Goal: Task Accomplishment & Management: Complete application form

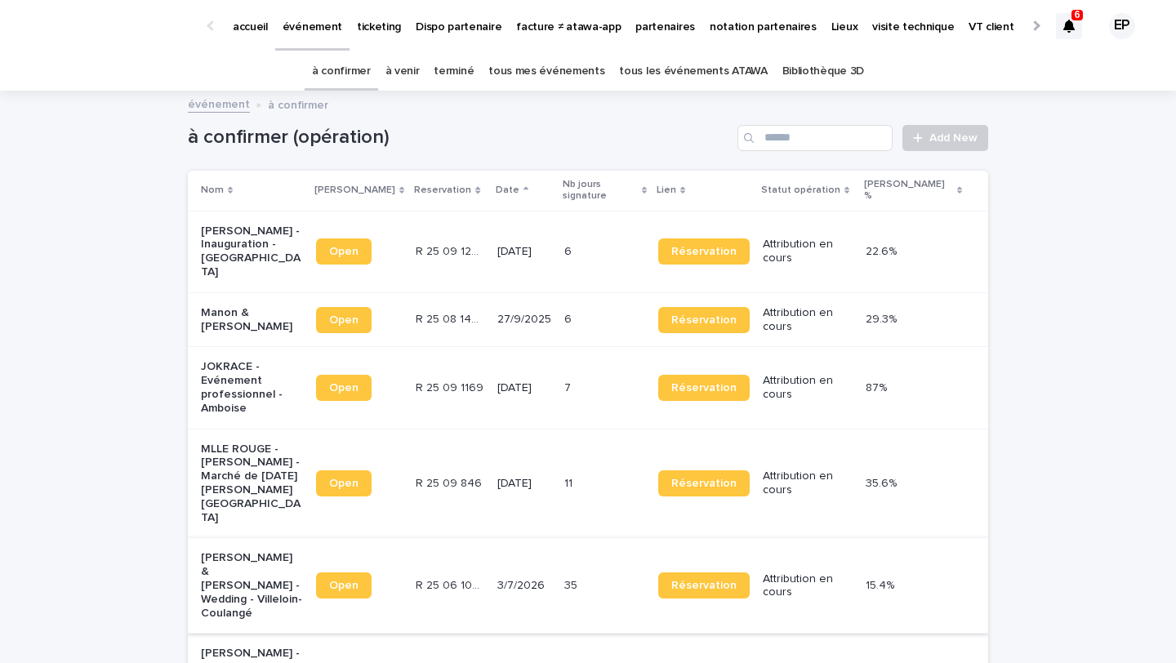
click at [366, 572] on link "Open" at bounding box center [344, 585] width 56 height 26
click at [390, 27] on p "ticketing" at bounding box center [379, 17] width 44 height 34
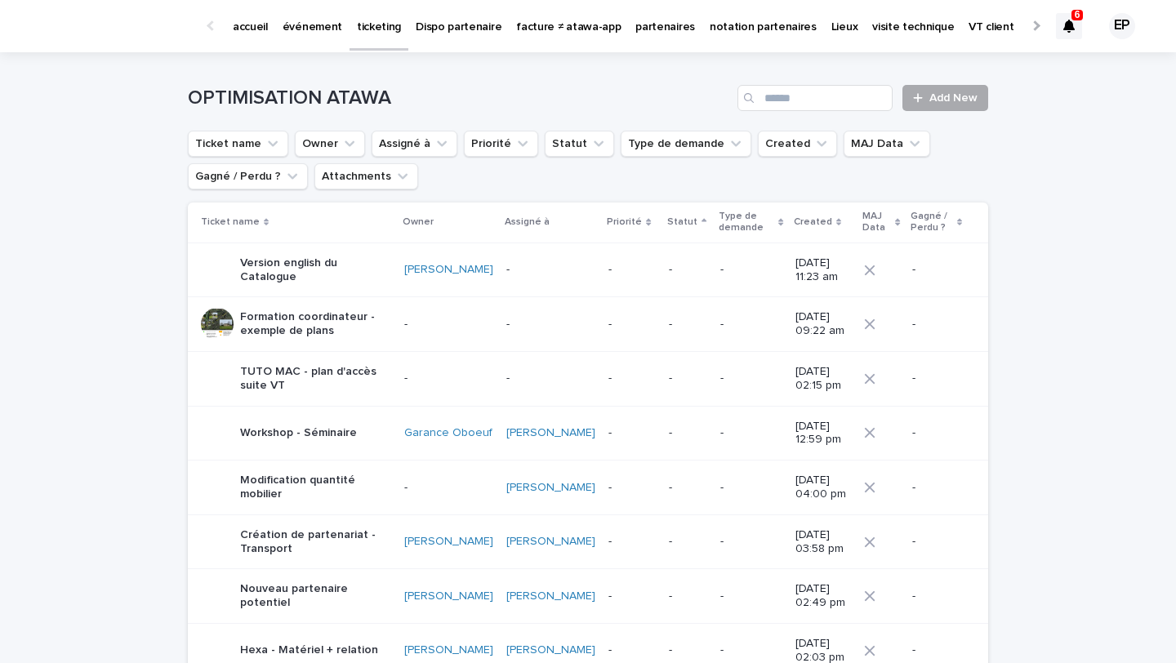
click at [945, 108] on link "Add New" at bounding box center [945, 98] width 86 height 26
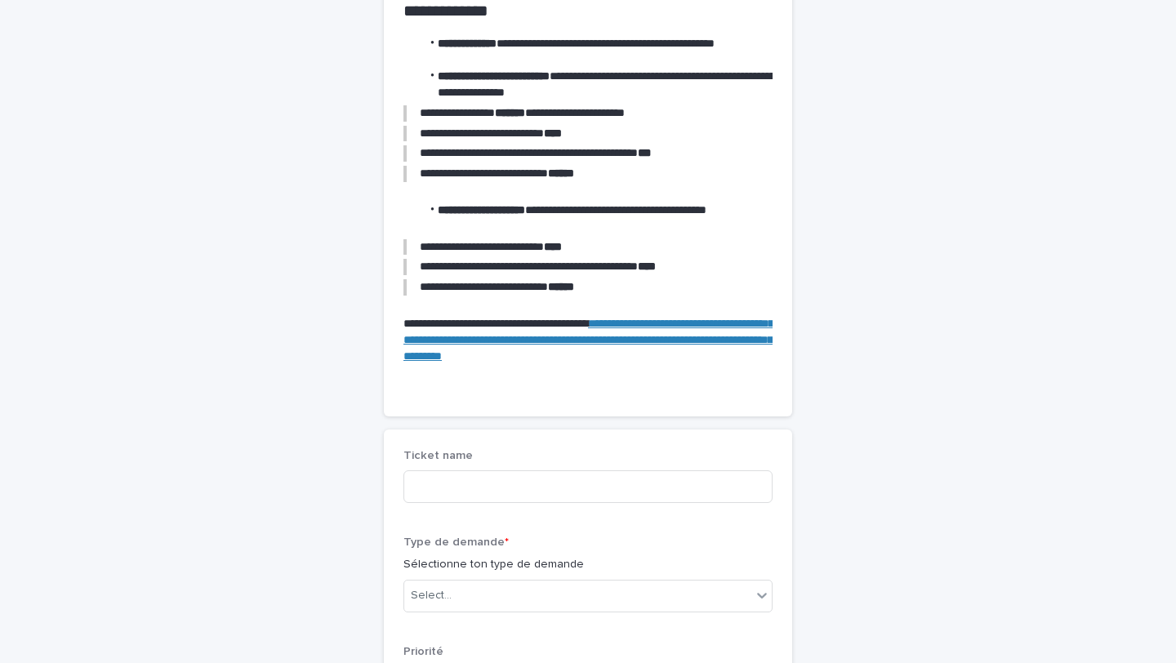
scroll to position [178, 0]
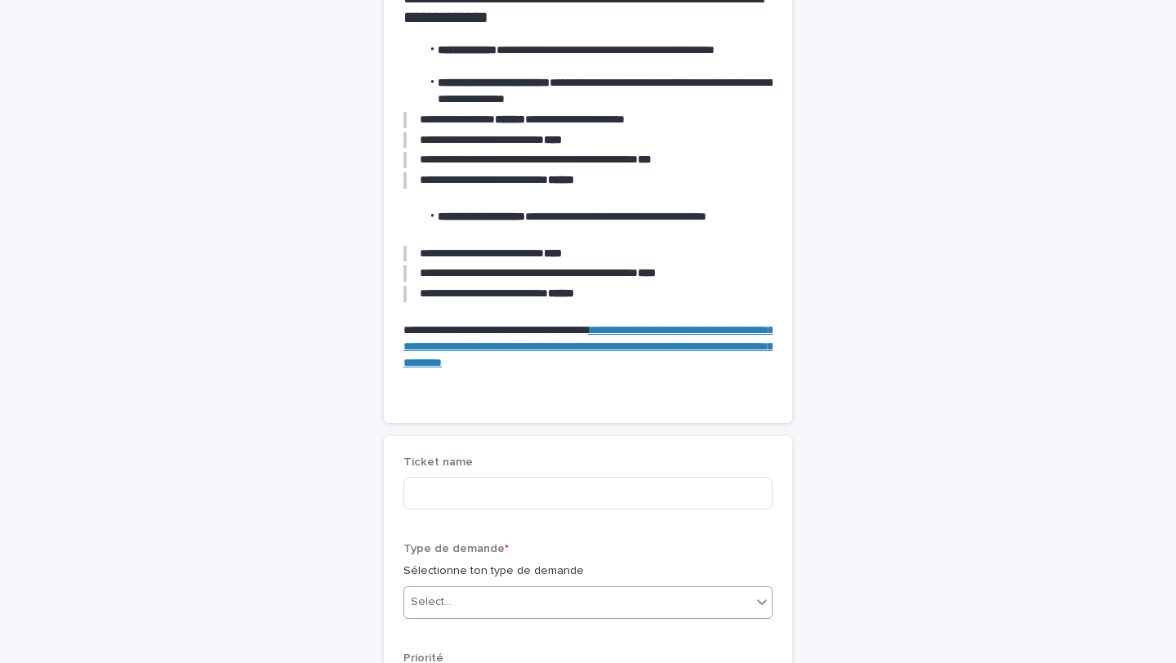
click at [607, 599] on div "Select..." at bounding box center [577, 602] width 347 height 27
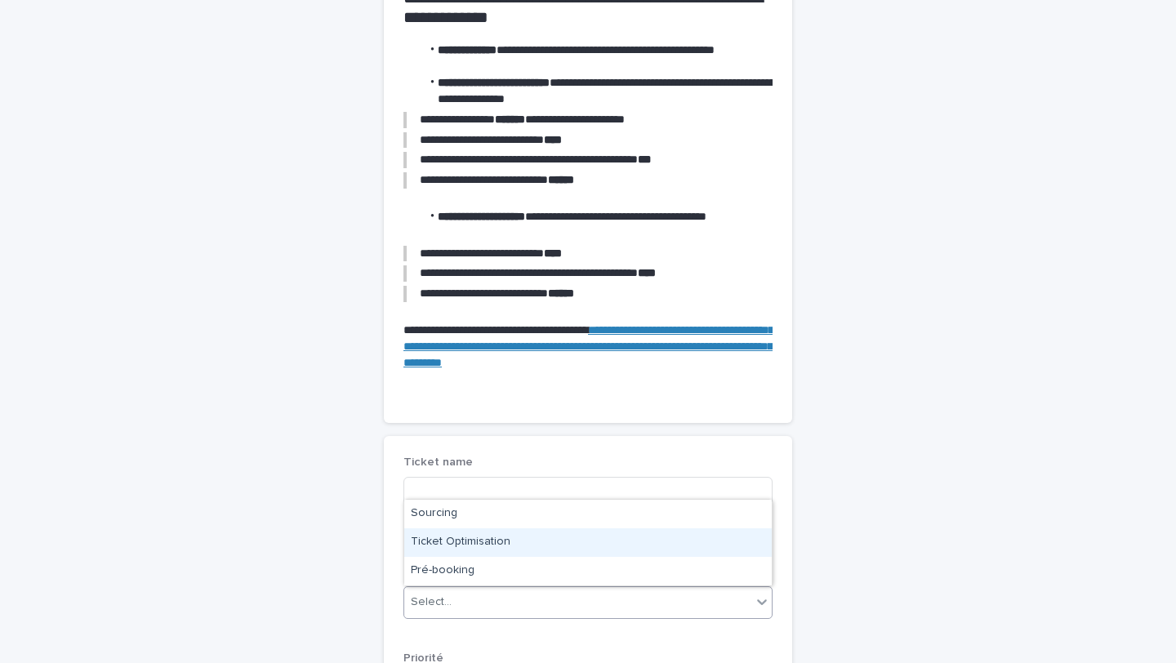
click at [594, 530] on div "Ticket Optimisation" at bounding box center [587, 542] width 367 height 29
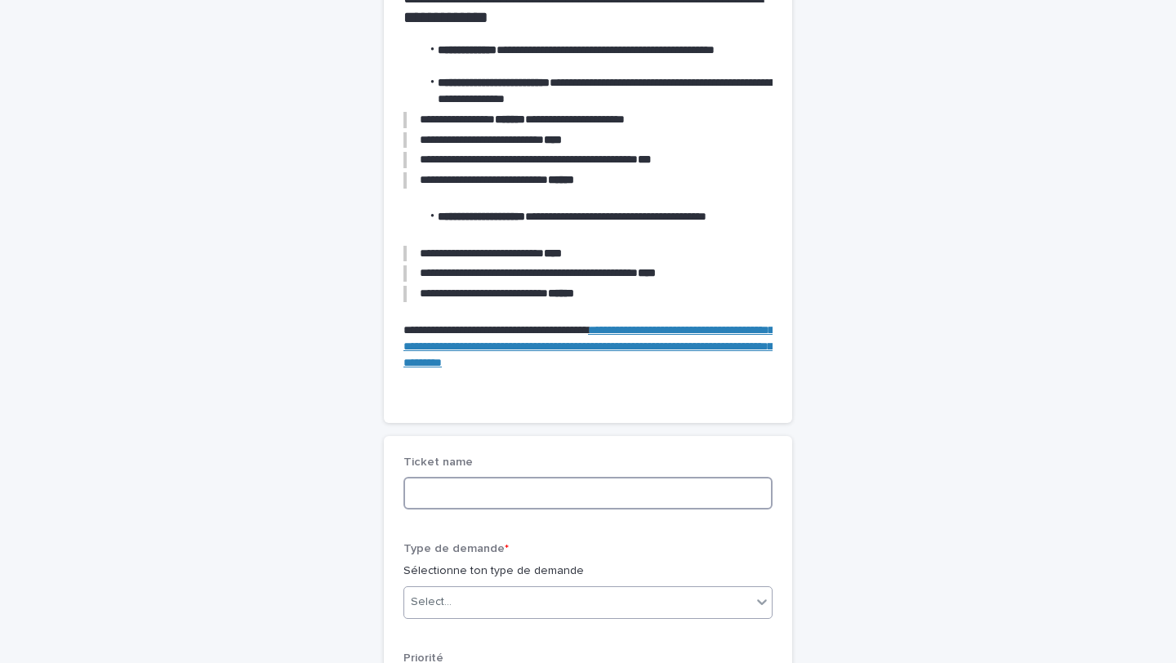
click at [592, 489] on input at bounding box center [587, 493] width 369 height 33
click at [549, 495] on input at bounding box center [587, 493] width 369 height 33
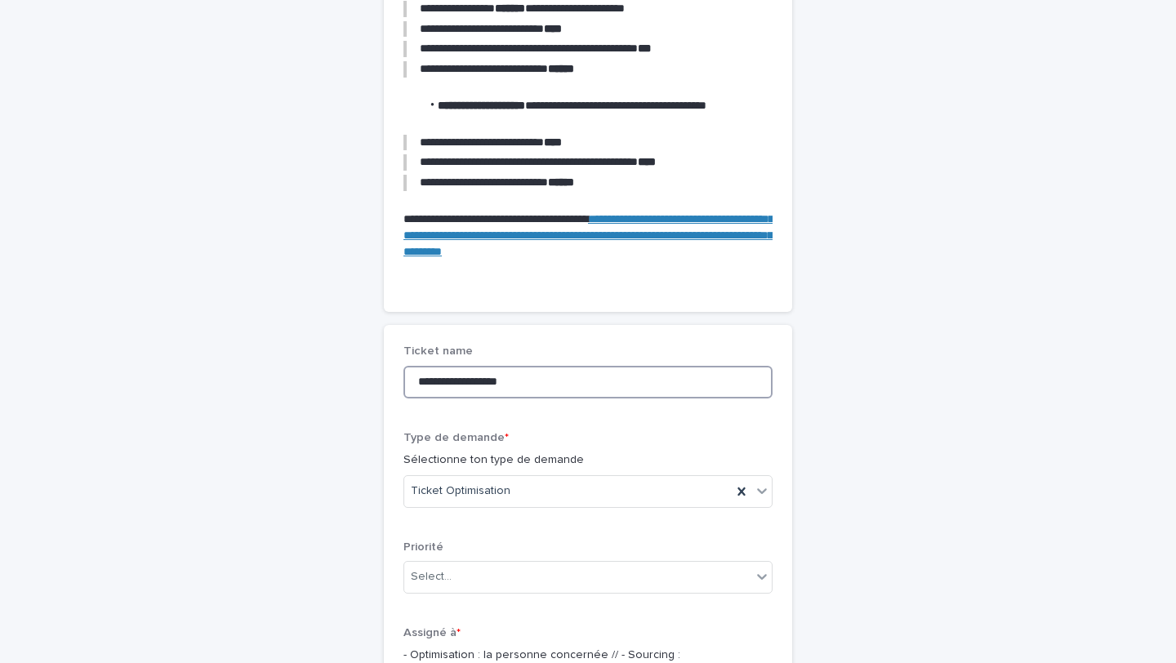
scroll to position [327, 0]
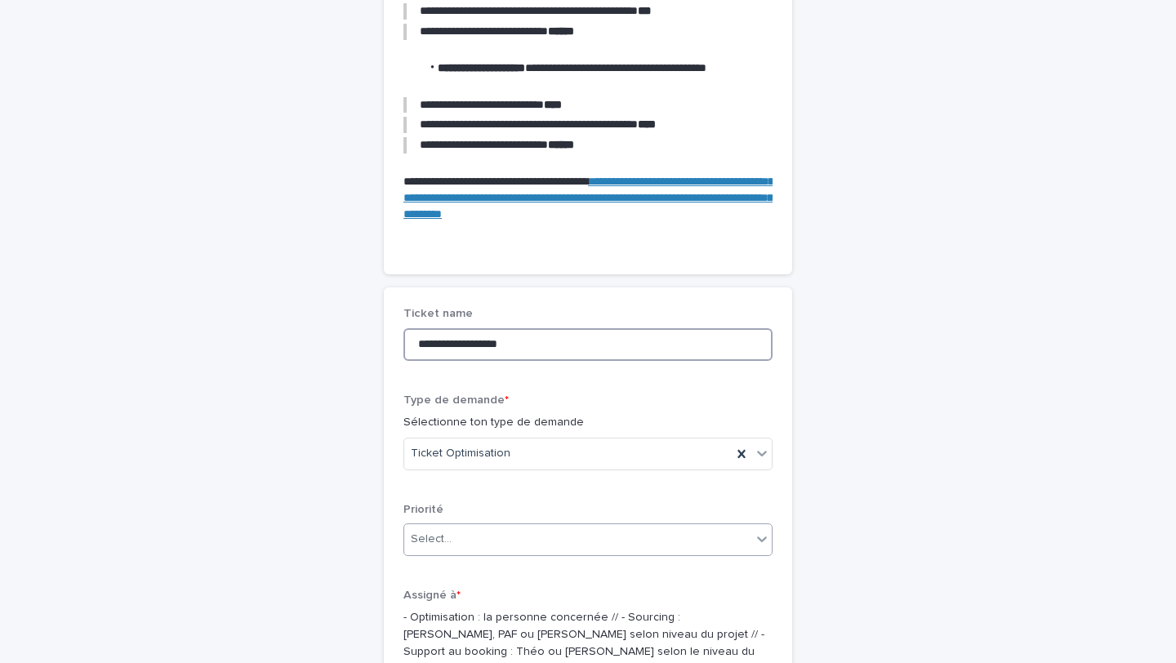
type input "**********"
click at [514, 540] on div "Select..." at bounding box center [577, 539] width 347 height 27
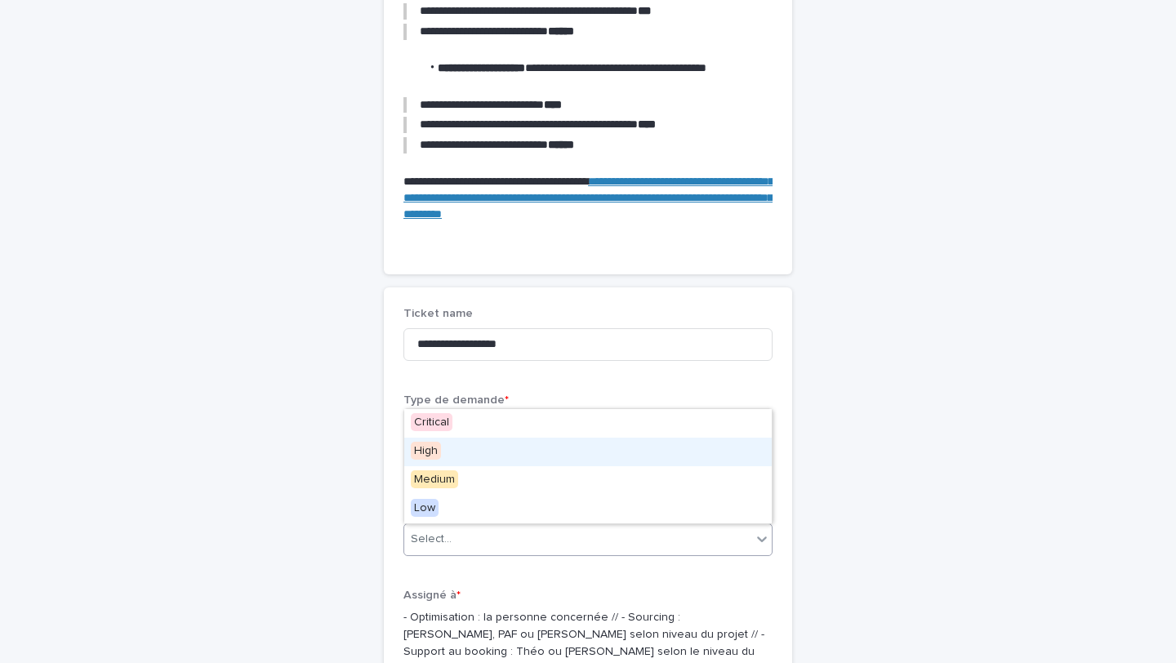
click at [477, 449] on div "High" at bounding box center [587, 452] width 367 height 29
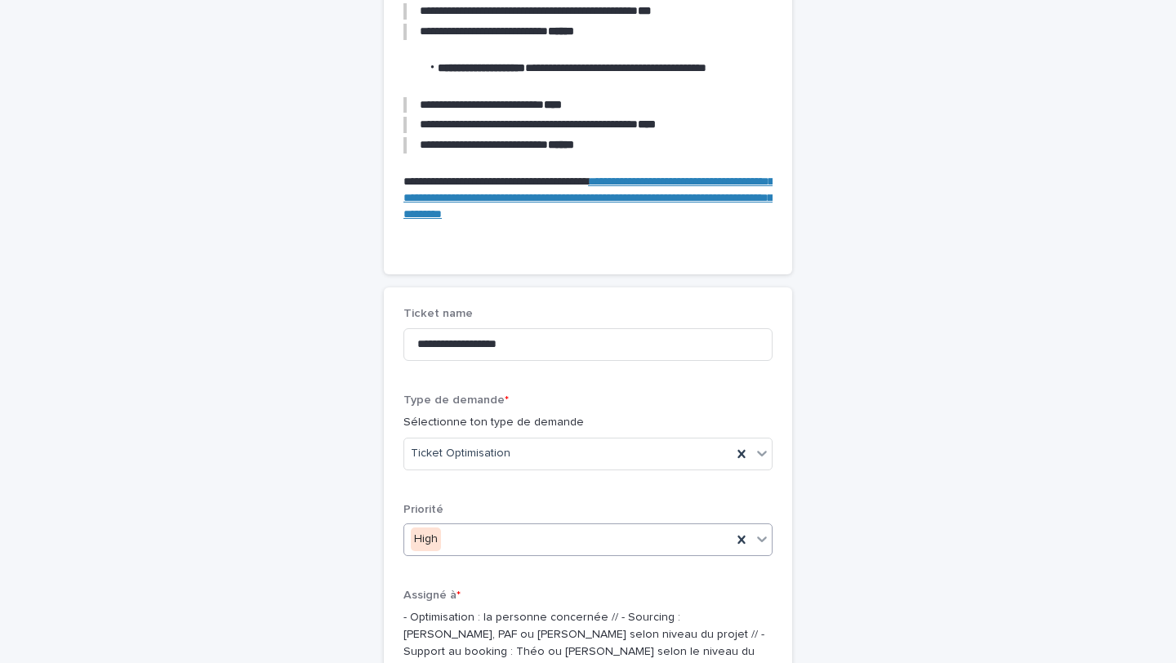
scroll to position [555, 0]
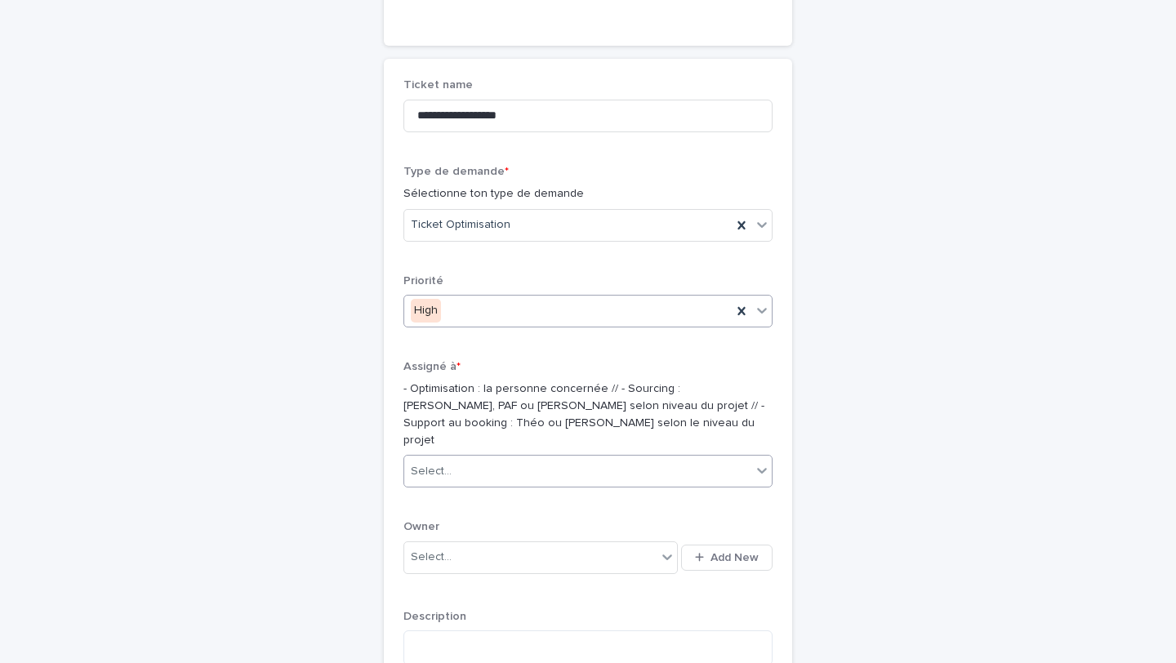
click at [478, 459] on div "Select..." at bounding box center [577, 471] width 347 height 27
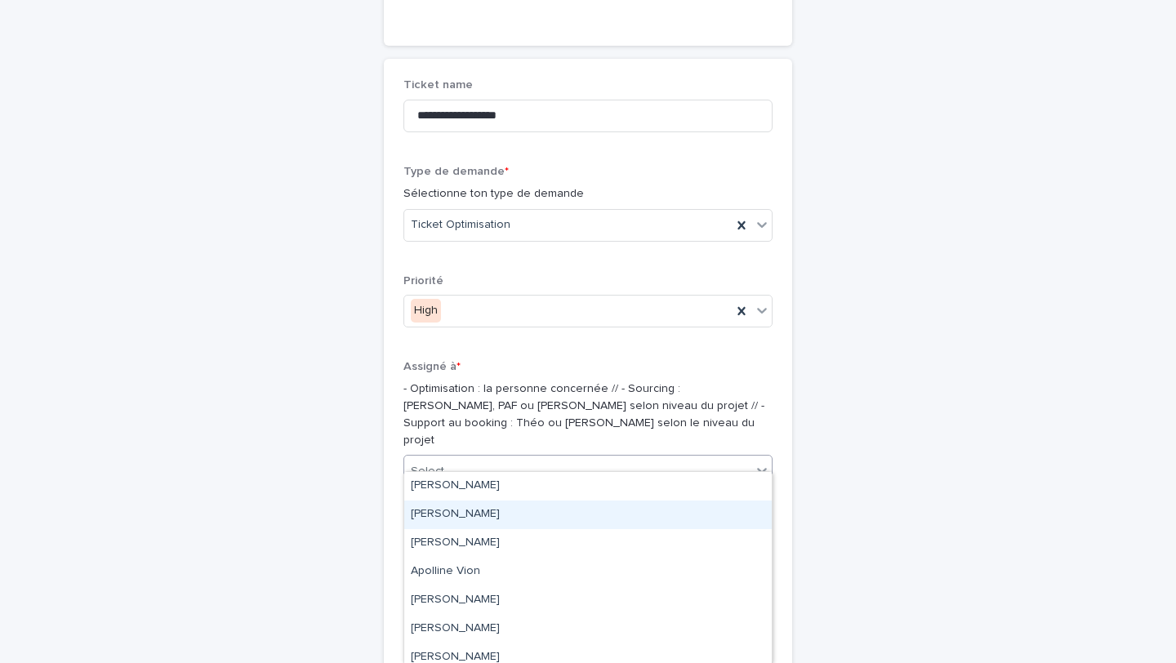
click at [470, 508] on div "Albane Dumont" at bounding box center [587, 514] width 367 height 29
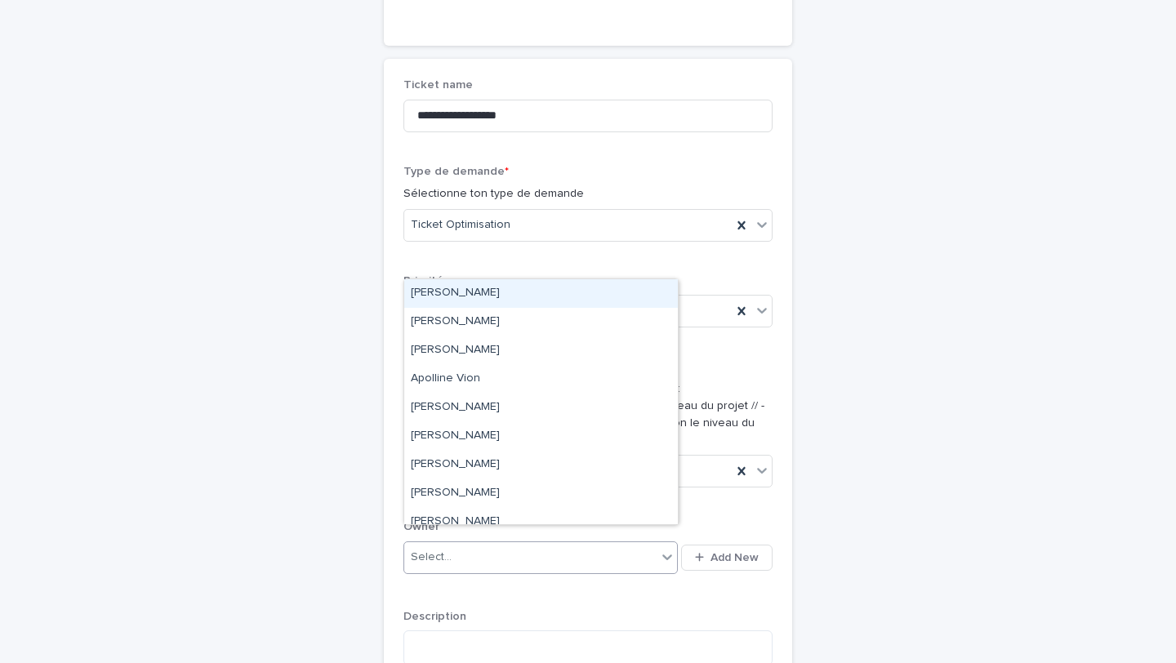
click at [478, 544] on div "Select..." at bounding box center [530, 557] width 252 height 27
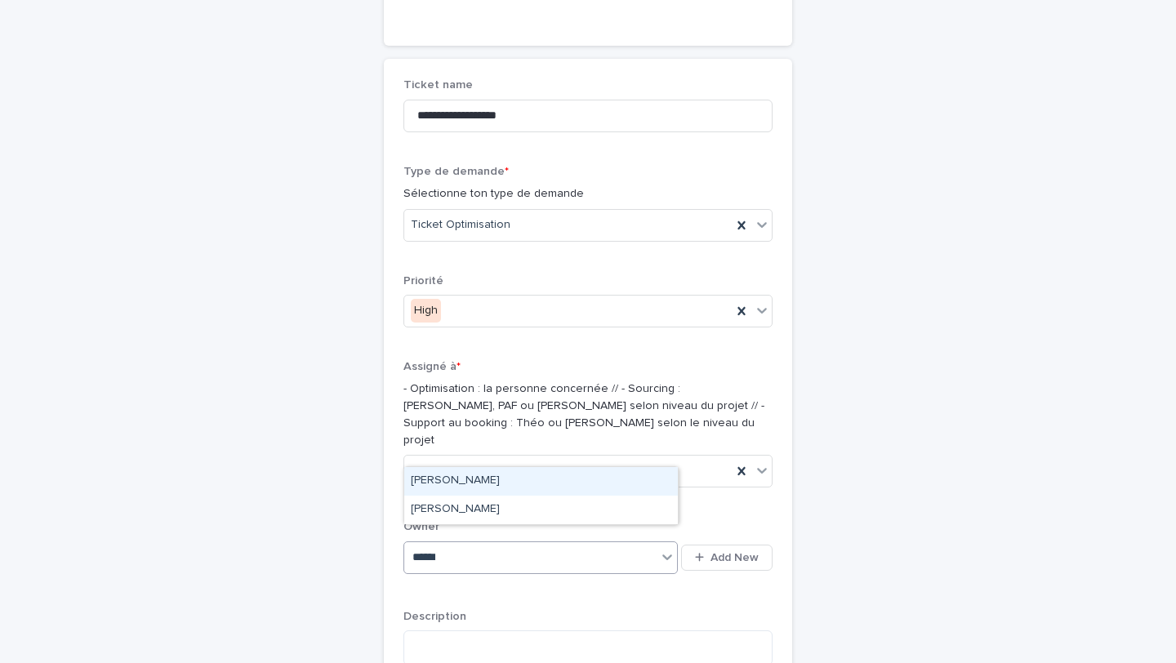
type input "*******"
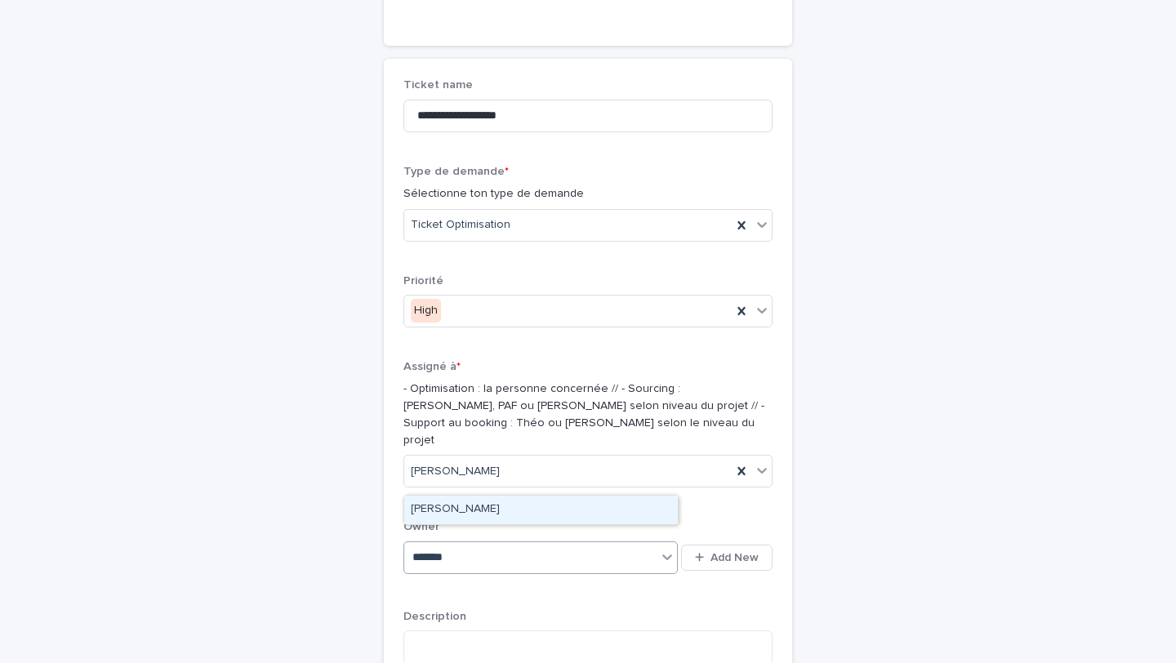
click at [463, 500] on div "[PERSON_NAME]" at bounding box center [540, 510] width 273 height 29
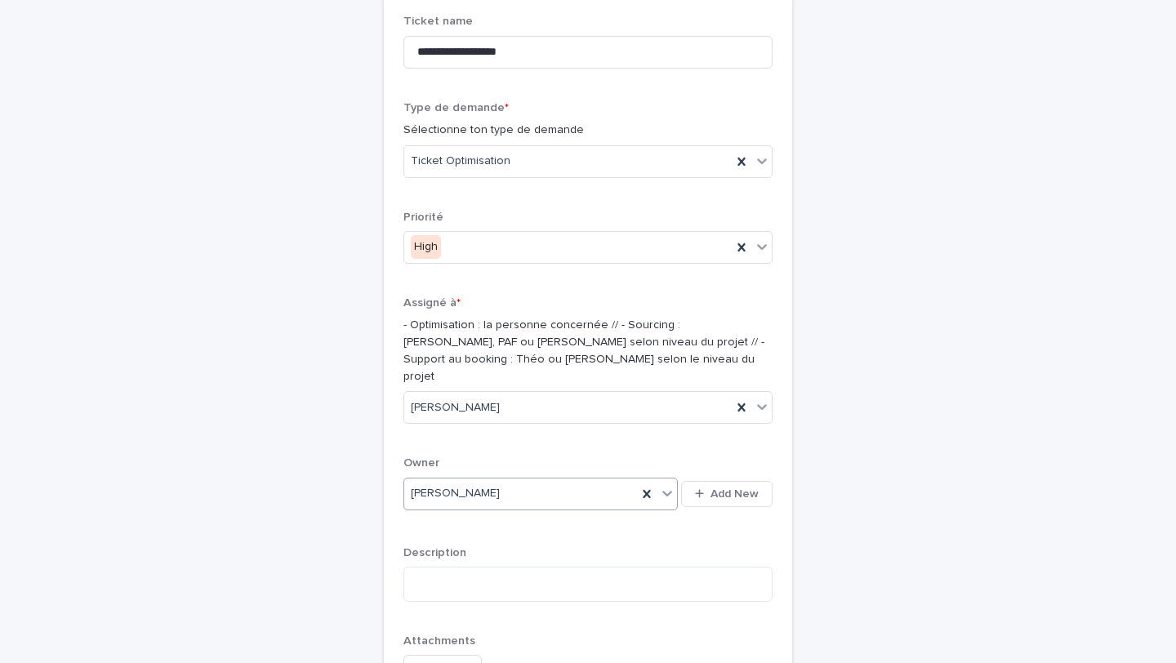
scroll to position [641, 0]
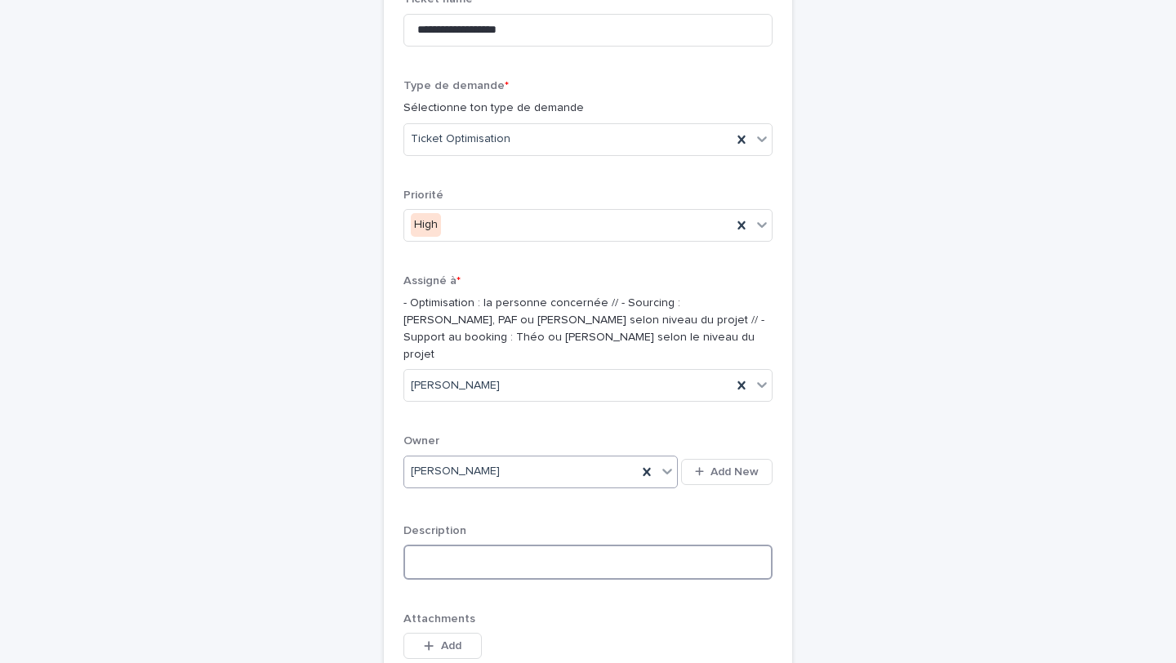
click at [462, 545] on textarea at bounding box center [587, 562] width 369 height 35
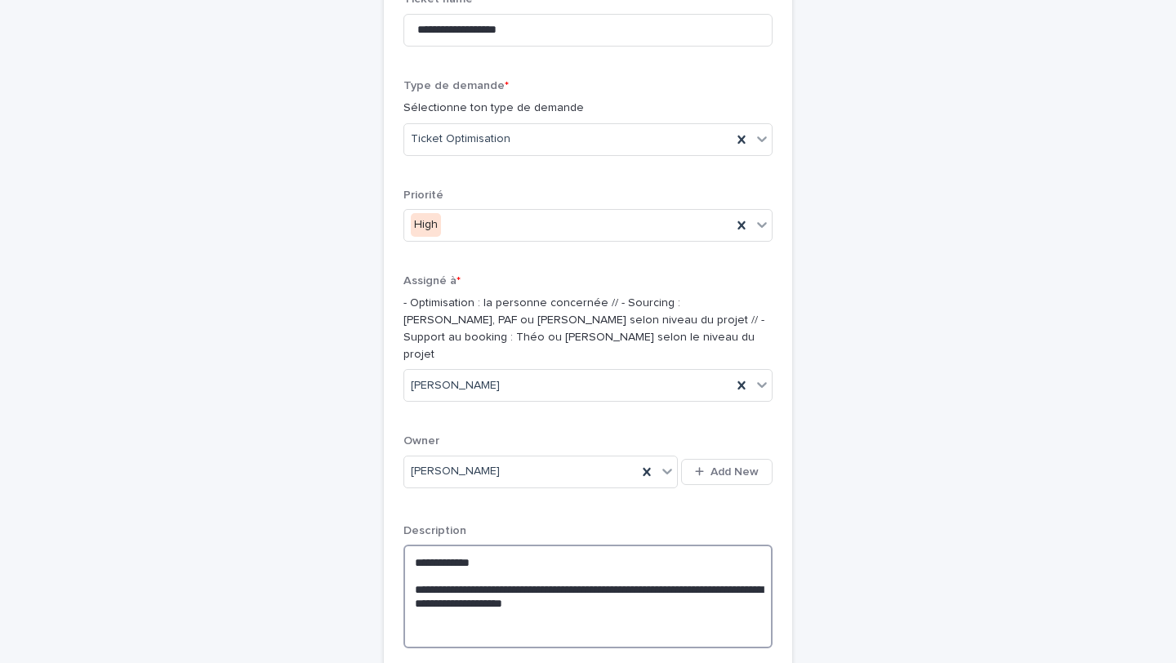
type textarea "**********"
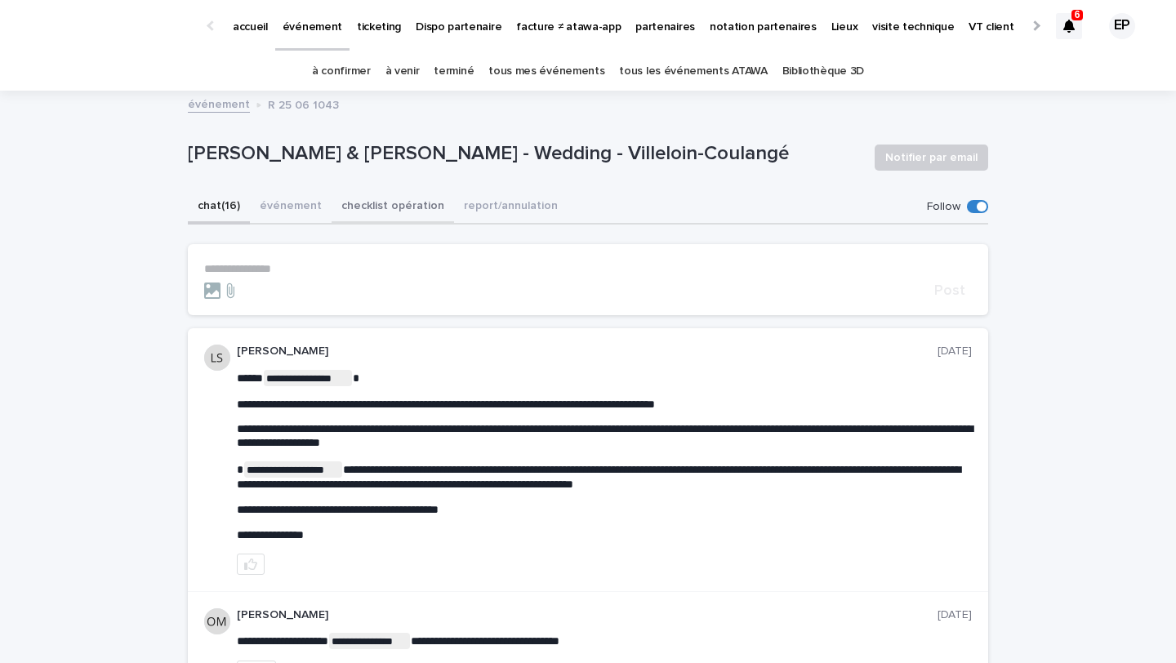
click at [380, 197] on button "checklist opération" at bounding box center [392, 207] width 122 height 34
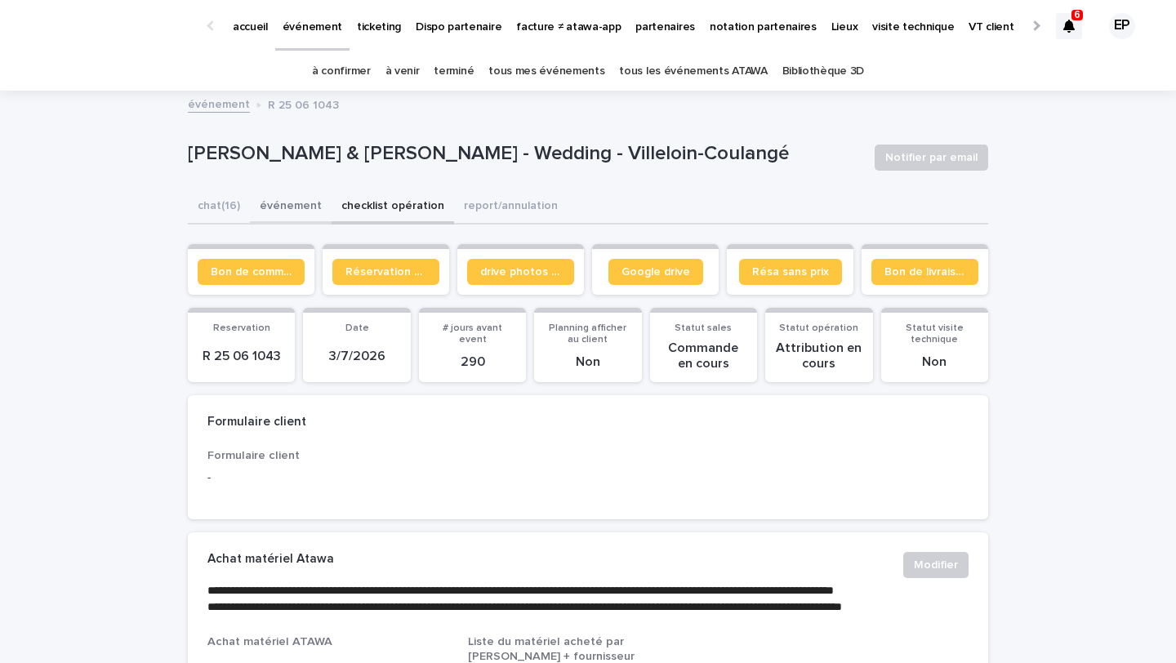
click at [278, 201] on button "événement" at bounding box center [291, 207] width 82 height 34
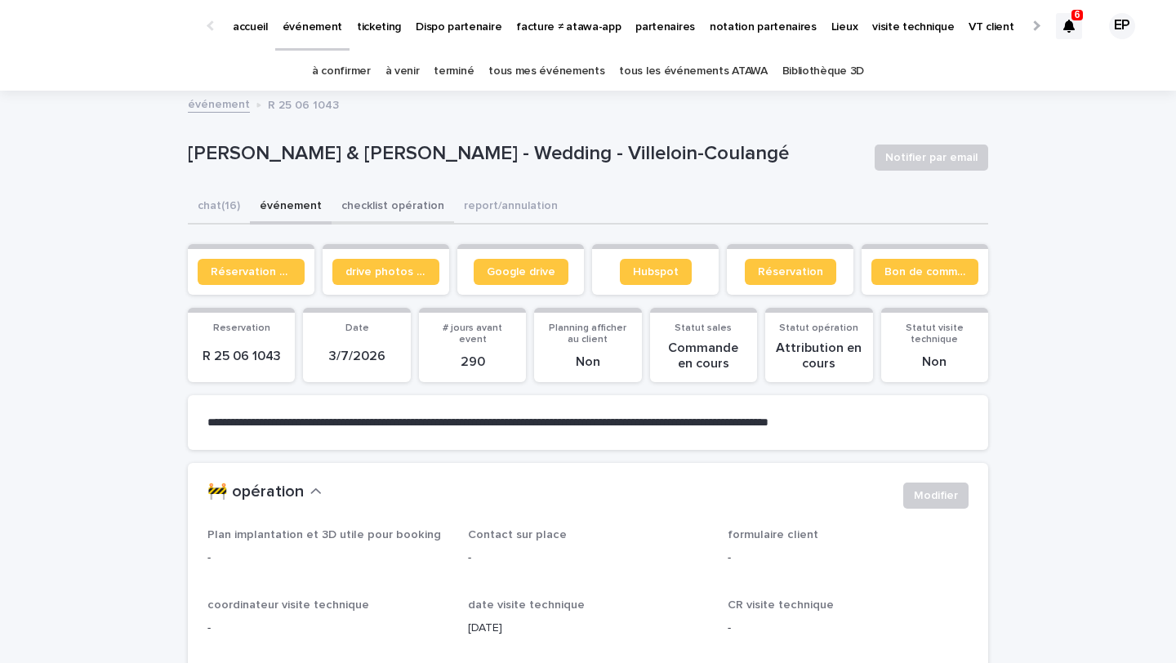
click at [382, 201] on button "checklist opération" at bounding box center [392, 207] width 122 height 34
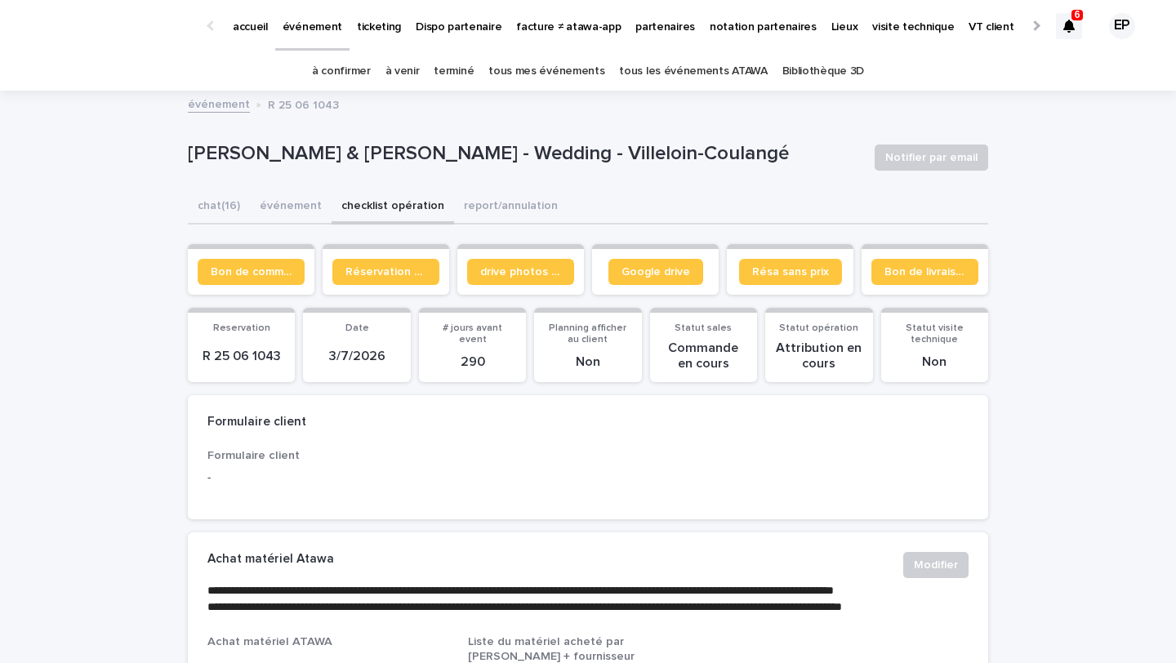
scroll to position [696, 0]
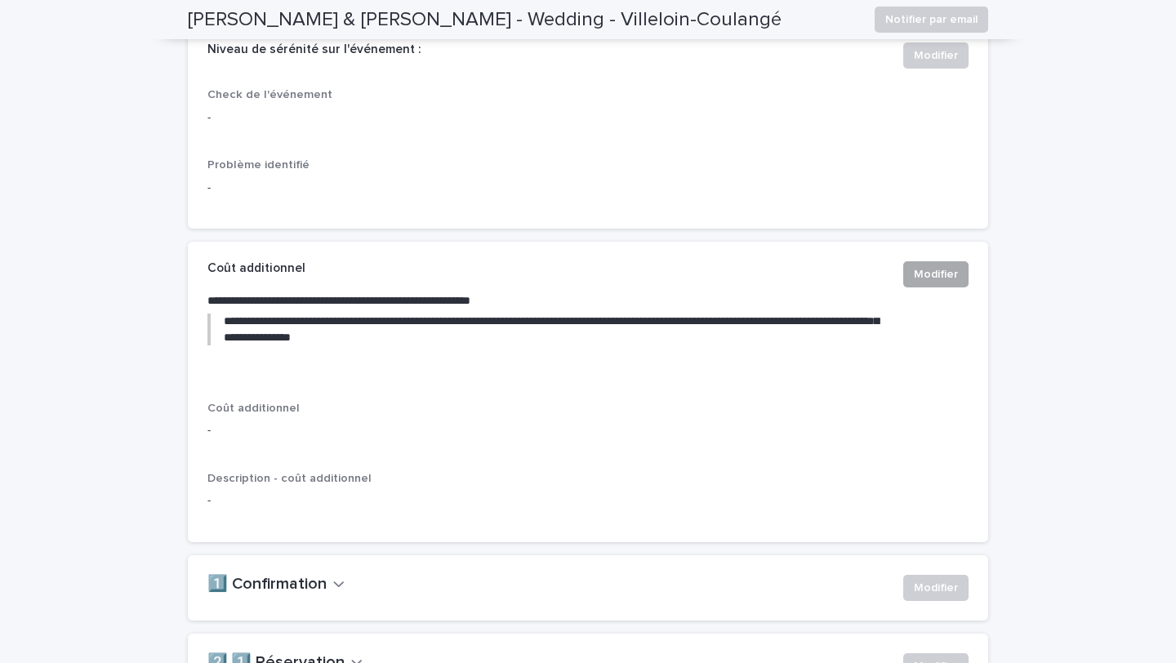
click at [938, 282] on span "Modifier" at bounding box center [936, 274] width 44 height 16
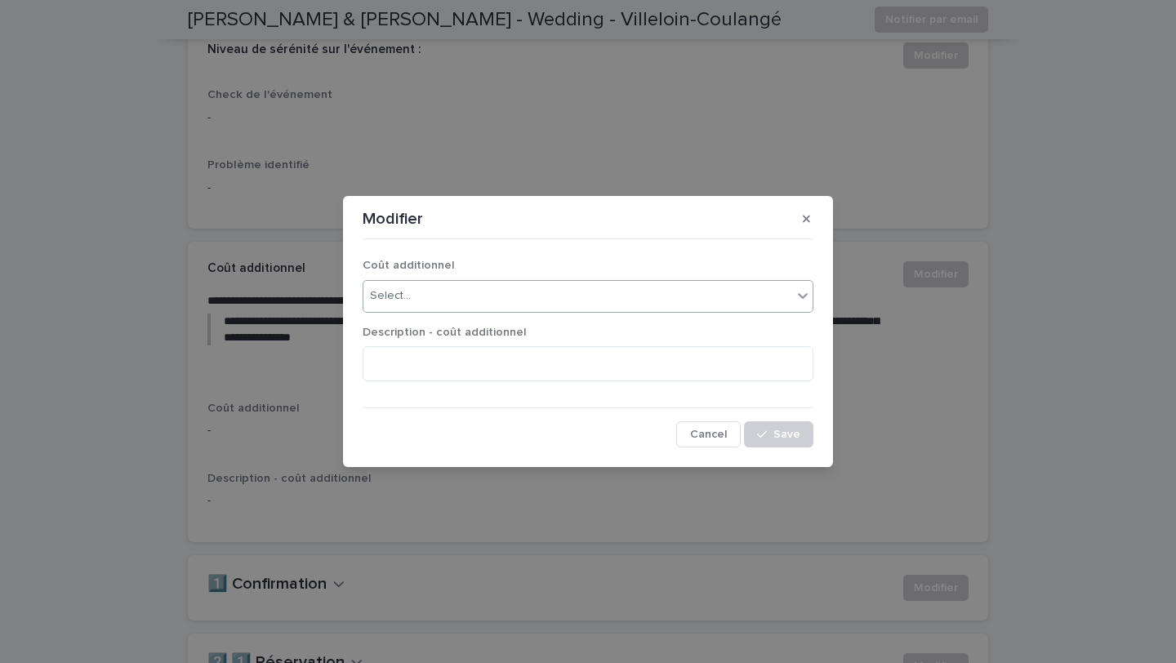
click at [624, 296] on div "Select..." at bounding box center [577, 295] width 429 height 27
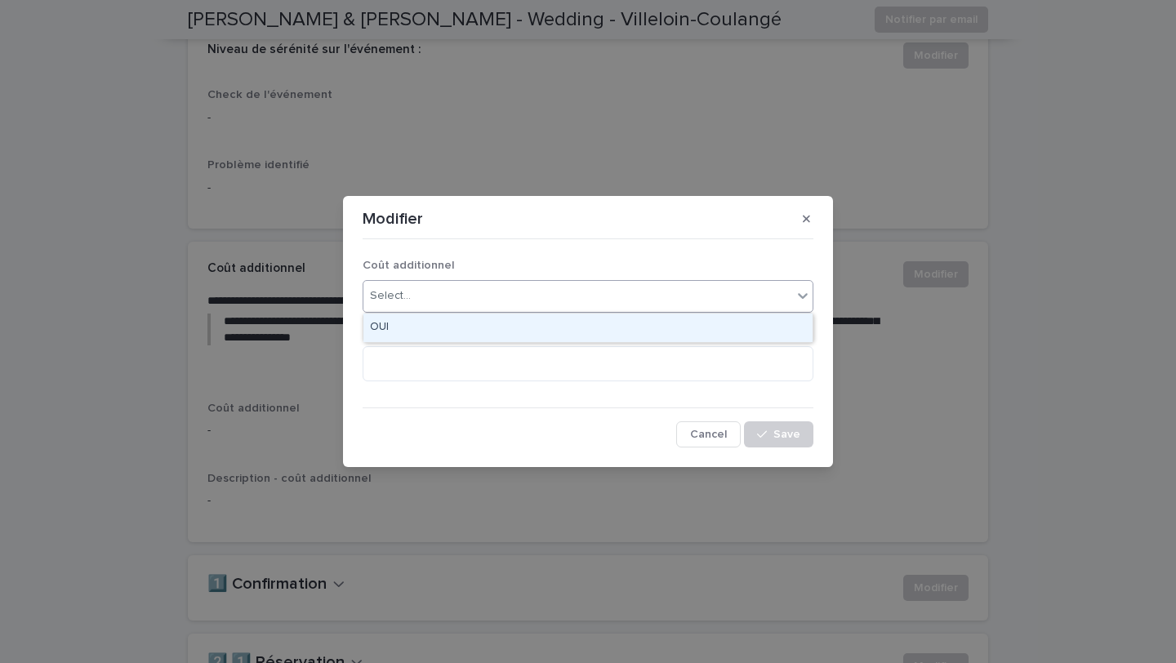
click at [620, 322] on div "OUI" at bounding box center [587, 327] width 449 height 29
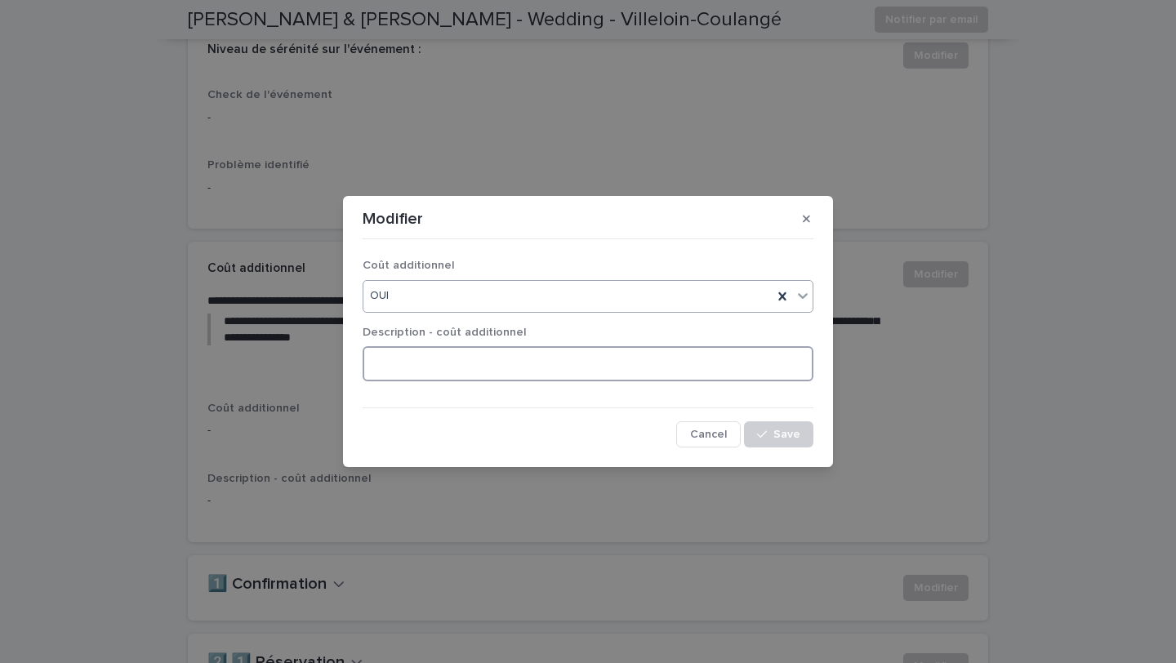
click at [495, 359] on textarea at bounding box center [587, 363] width 451 height 35
click at [802, 219] on icon "button" at bounding box center [805, 218] width 7 height 11
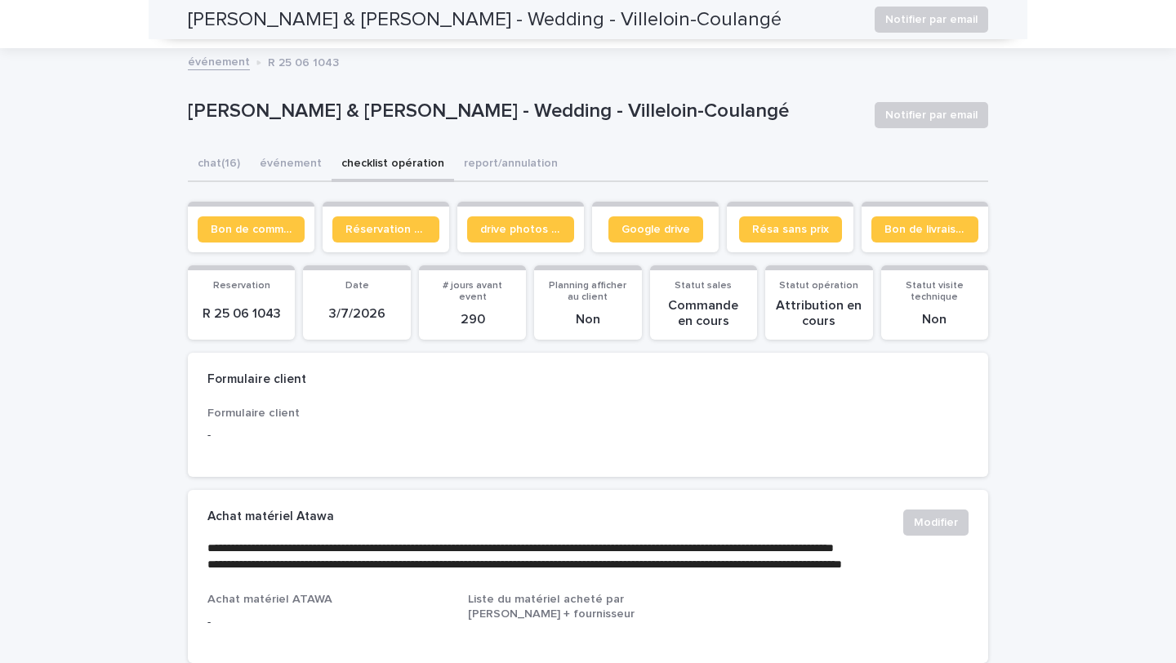
scroll to position [0, 0]
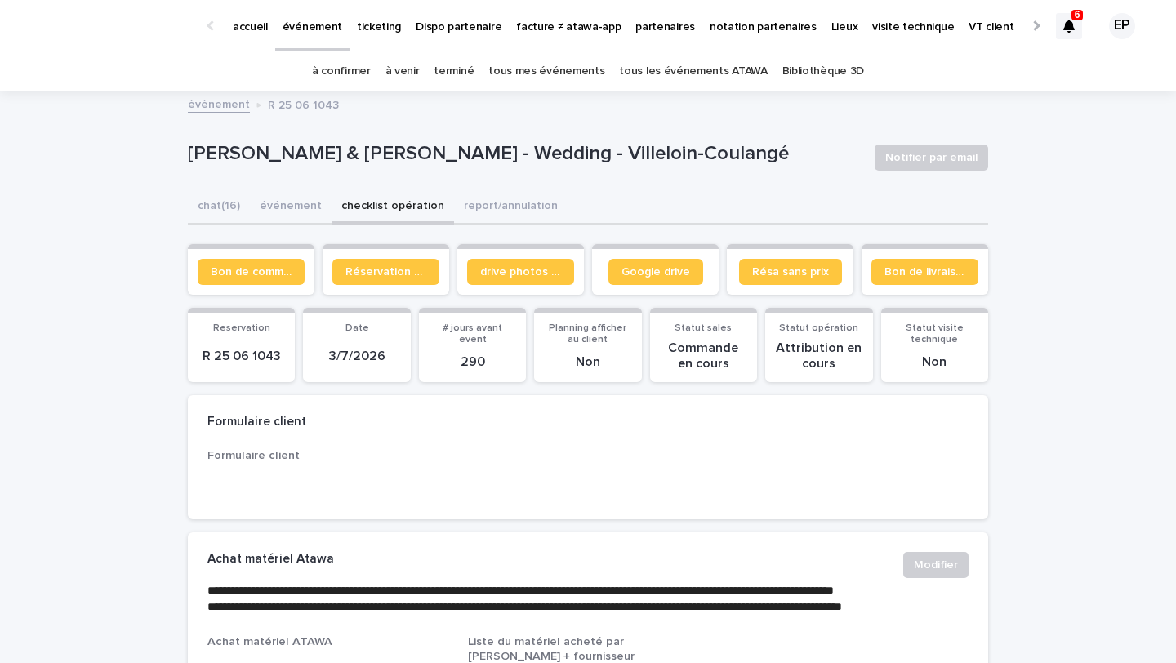
click at [602, 55] on div "tous mes événements" at bounding box center [546, 71] width 131 height 38
click at [664, 74] on link "tous les événements ATAWA" at bounding box center [693, 71] width 148 height 38
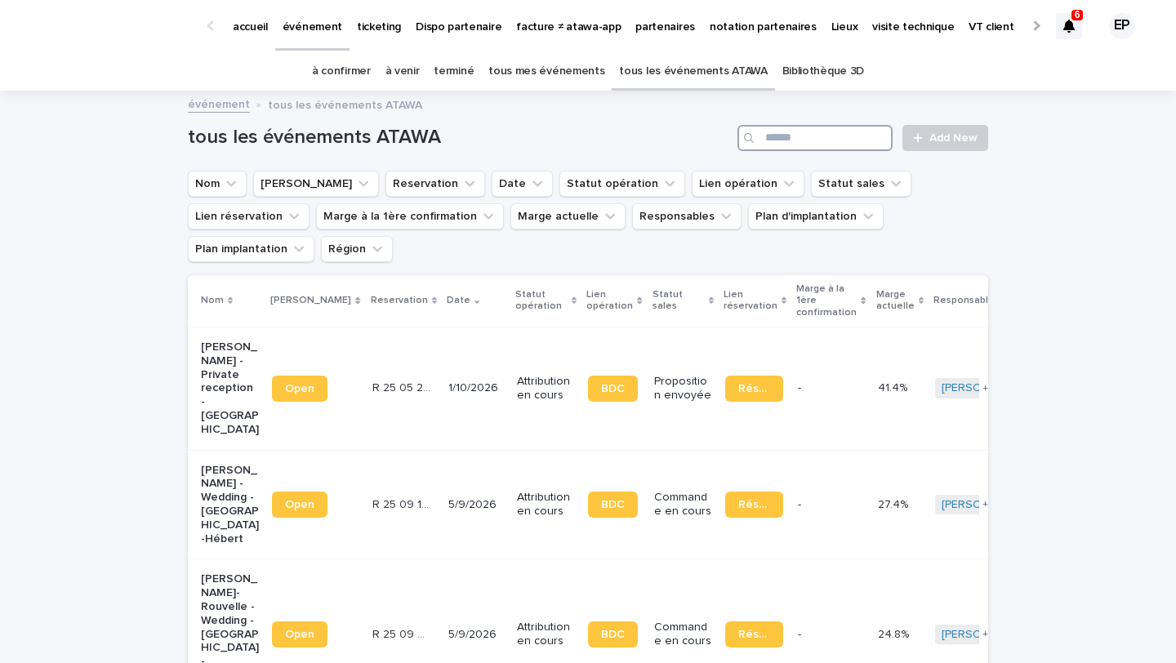
click at [807, 134] on input "Search" at bounding box center [814, 138] width 155 height 26
click at [639, 24] on p "partenaires" at bounding box center [665, 17] width 60 height 34
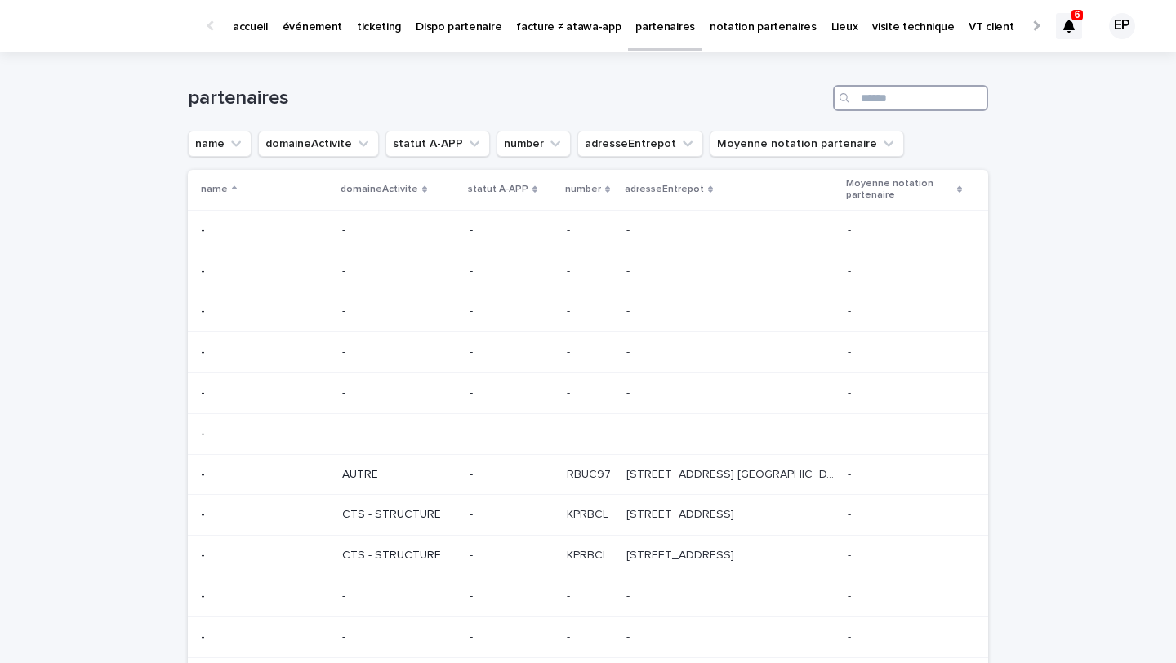
click at [884, 105] on input "Search" at bounding box center [910, 98] width 155 height 26
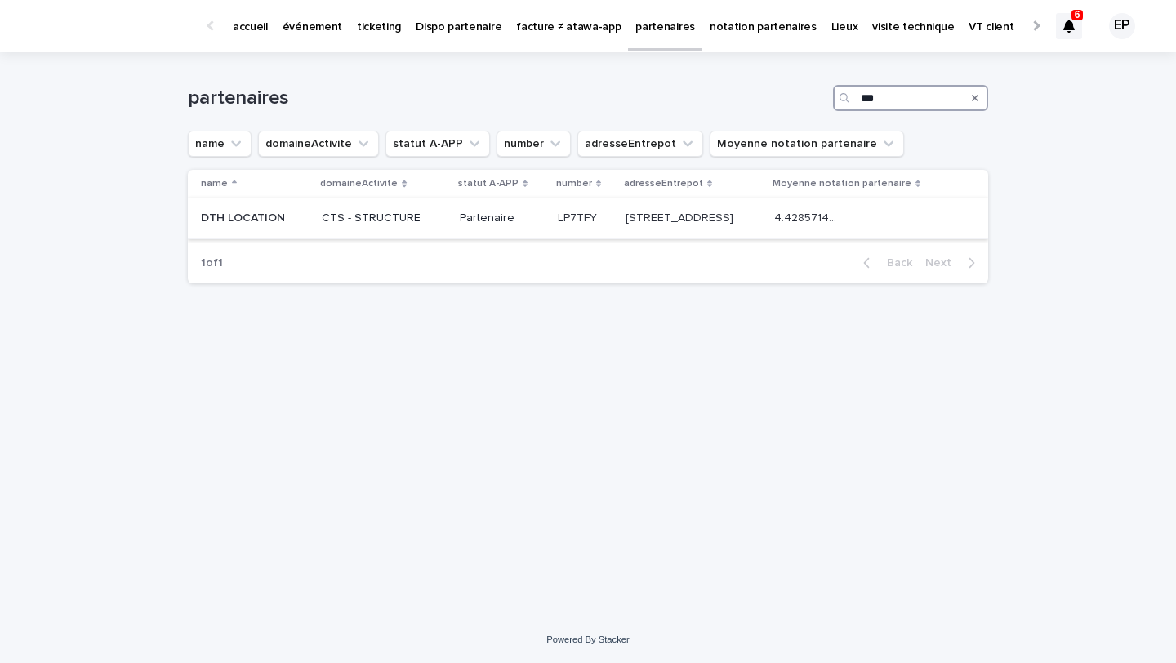
type input "***"
click at [625, 214] on p "10 rue des minières - 28410 Abondant 28410 Abondant" at bounding box center [680, 216] width 111 height 17
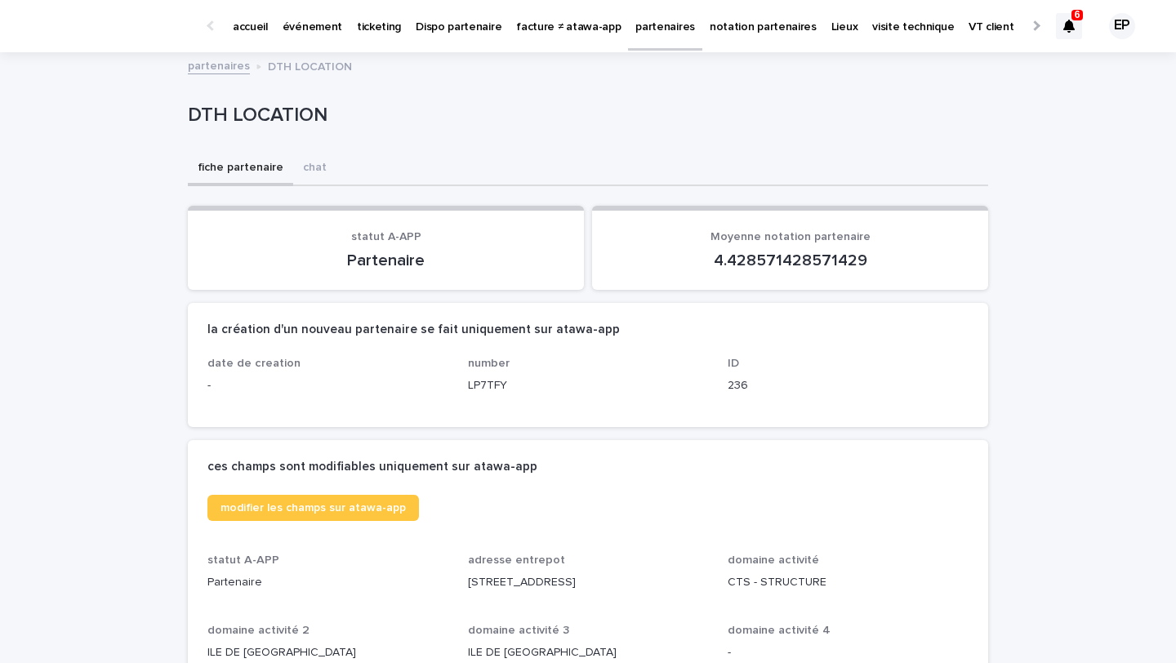
click at [641, 16] on p "partenaires" at bounding box center [665, 17] width 60 height 34
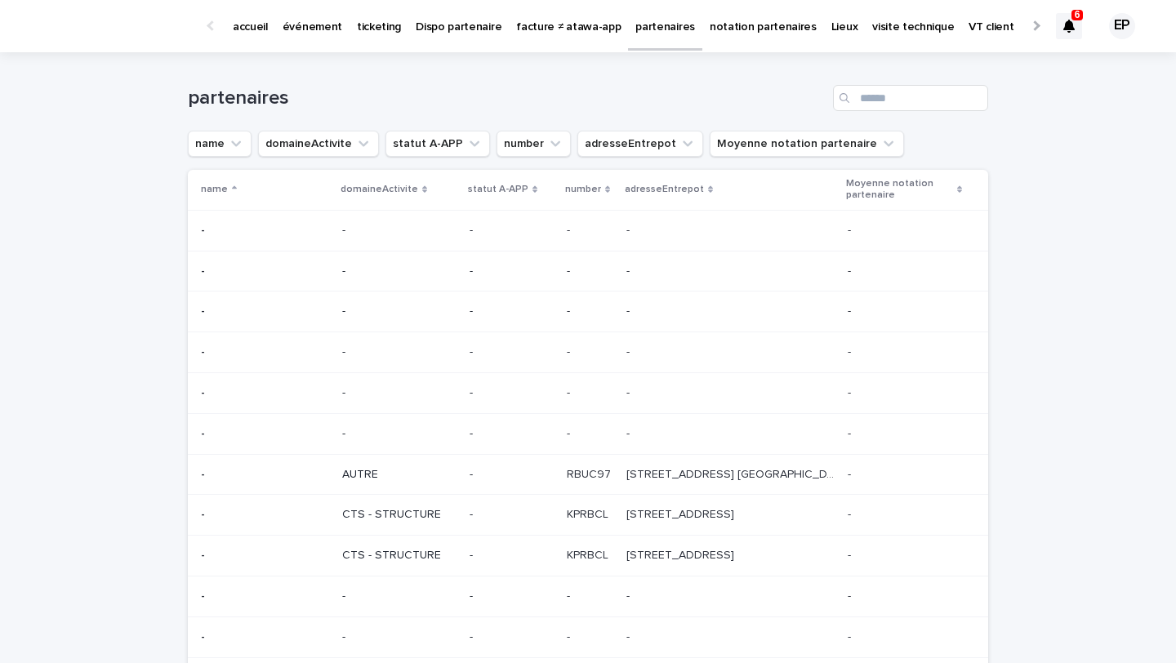
click at [309, 21] on p "événement" at bounding box center [312, 17] width 60 height 34
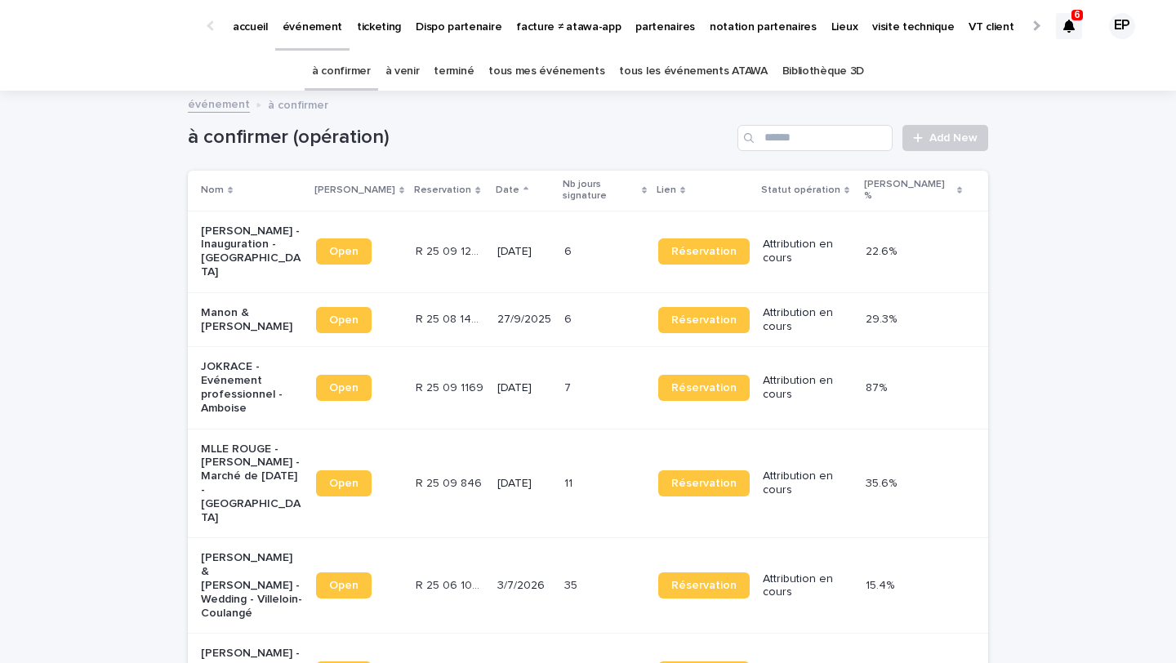
click at [831, 29] on p "Lieux" at bounding box center [844, 17] width 26 height 34
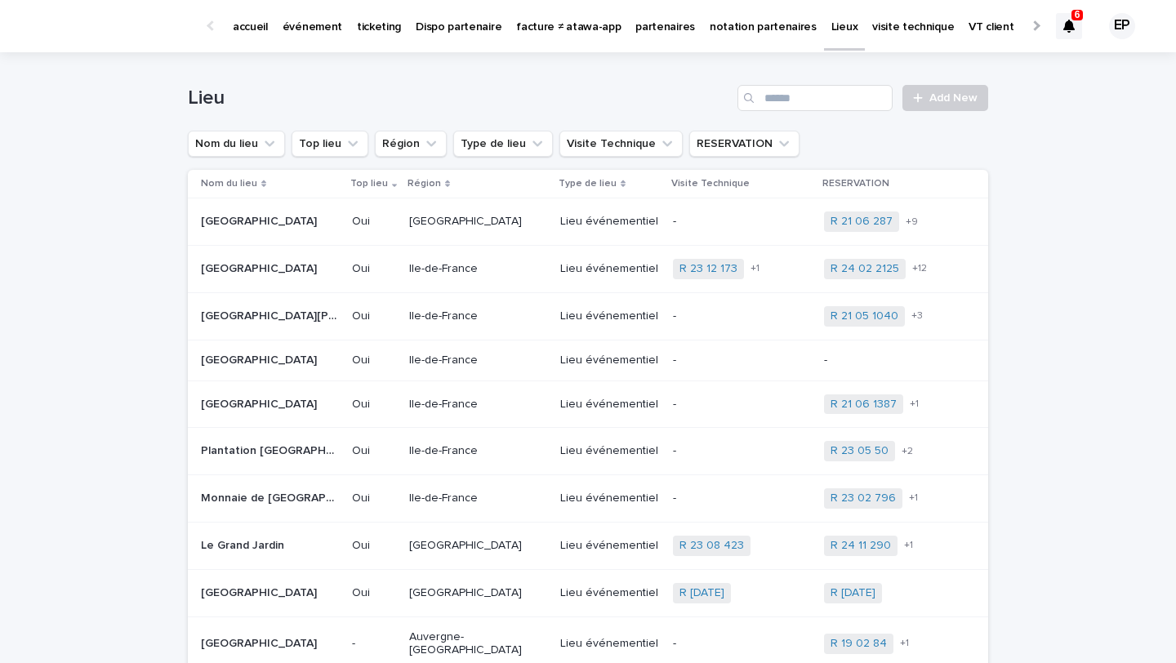
click at [635, 24] on p "partenaires" at bounding box center [665, 17] width 60 height 34
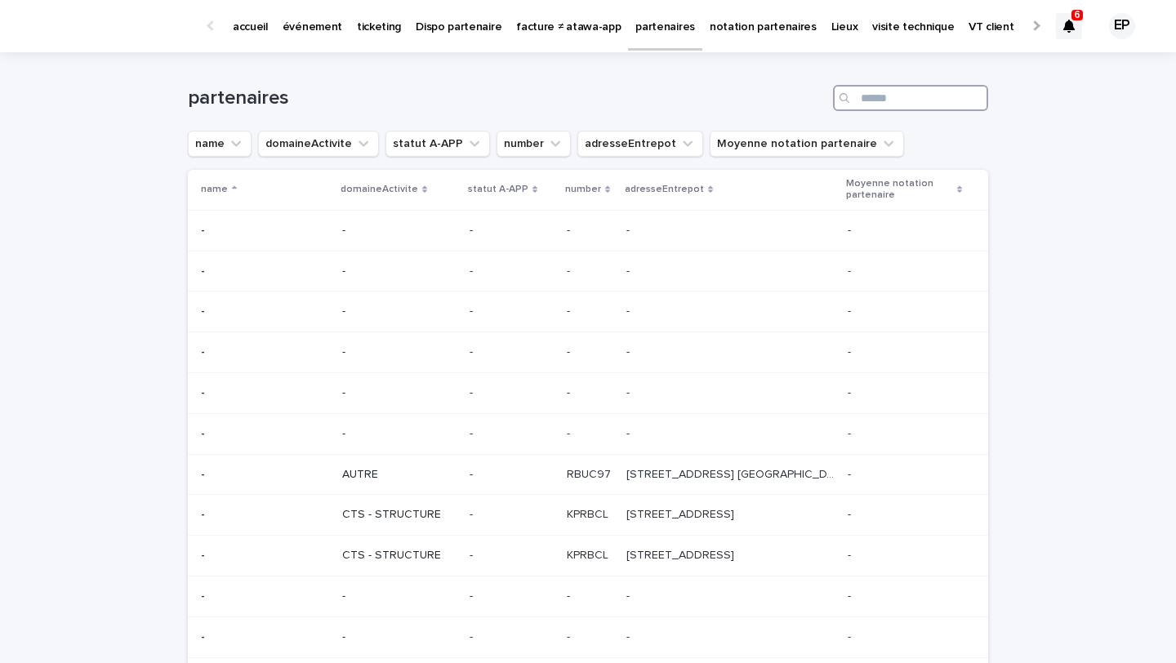
click at [874, 105] on input "Search" at bounding box center [910, 98] width 155 height 26
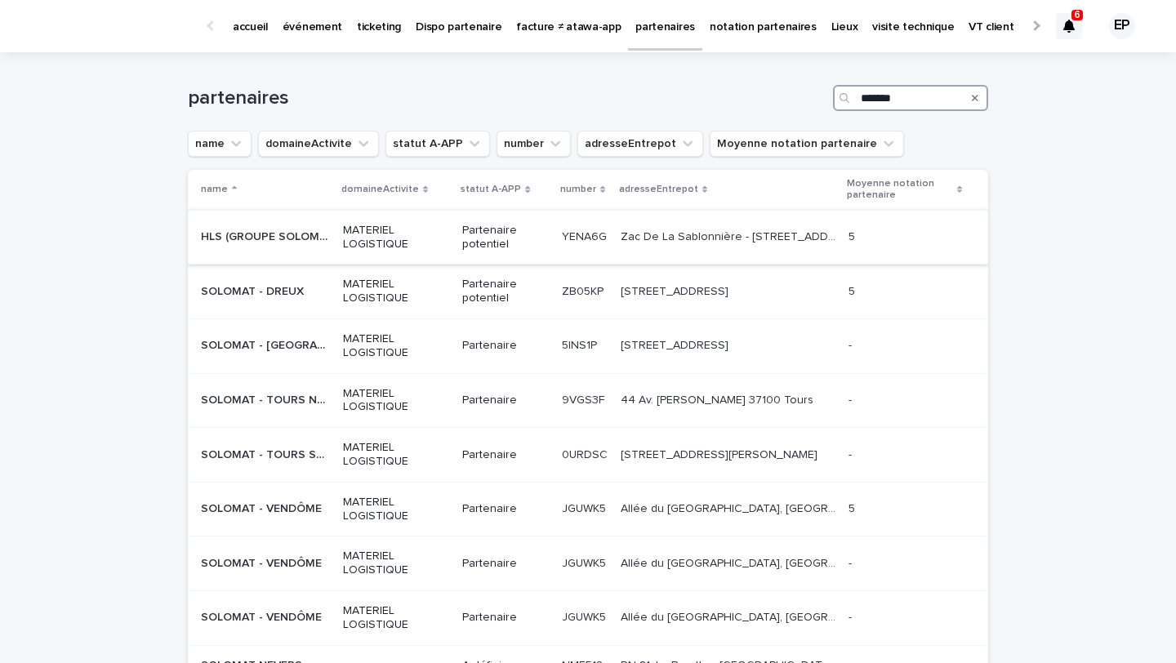
type input "*******"
click at [490, 222] on div "Partenaire potentiel" at bounding box center [505, 235] width 87 height 31
click at [914, 91] on input "*******" at bounding box center [910, 98] width 155 height 26
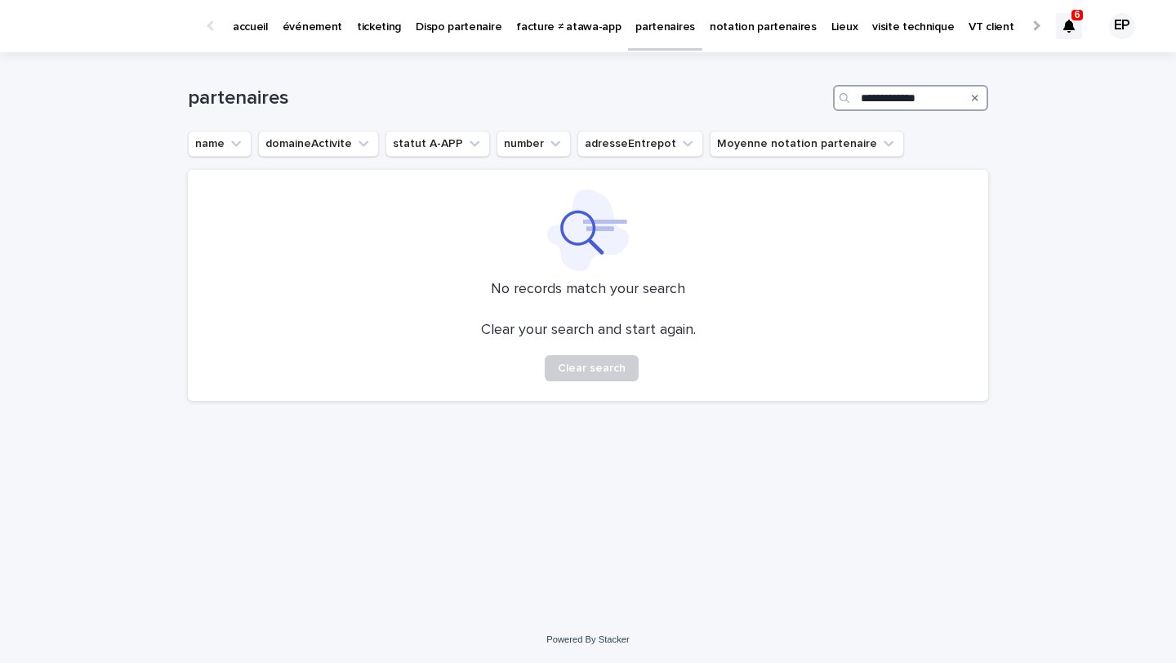
click at [909, 91] on input "**********" at bounding box center [910, 98] width 155 height 26
drag, startPoint x: 926, startPoint y: 109, endPoint x: 696, endPoint y: 70, distance: 233.4
click at [696, 70] on div "**********" at bounding box center [588, 91] width 800 height 78
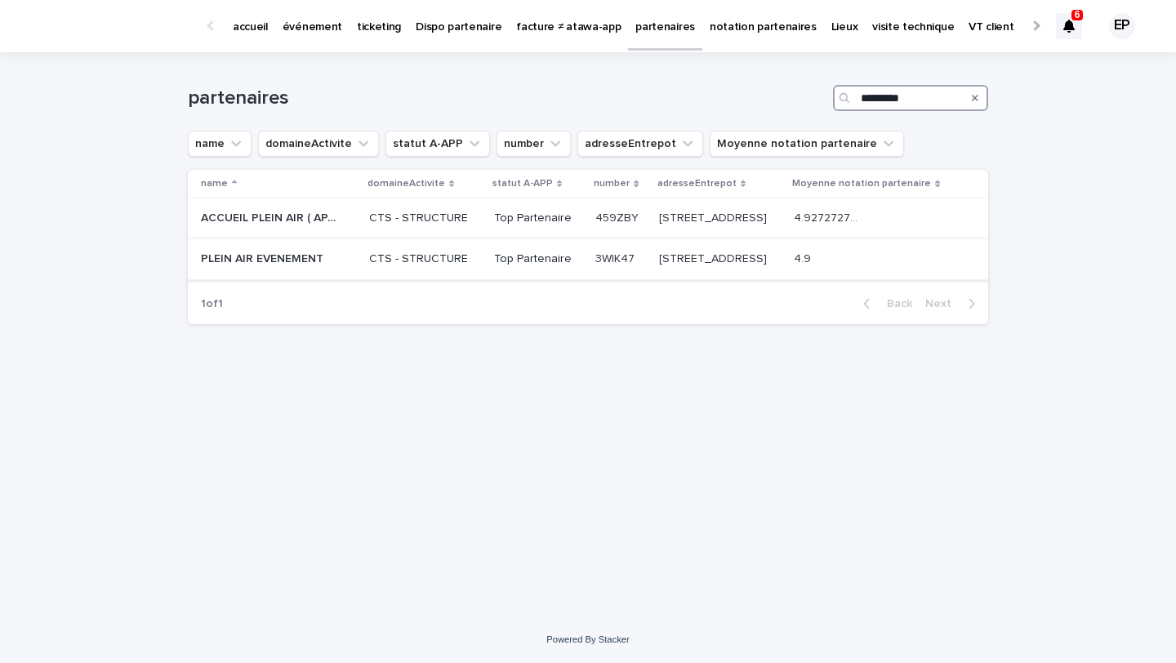
type input "*********"
click at [300, 254] on p "PLEIN AIR EVENEMENT" at bounding box center [264, 257] width 126 height 17
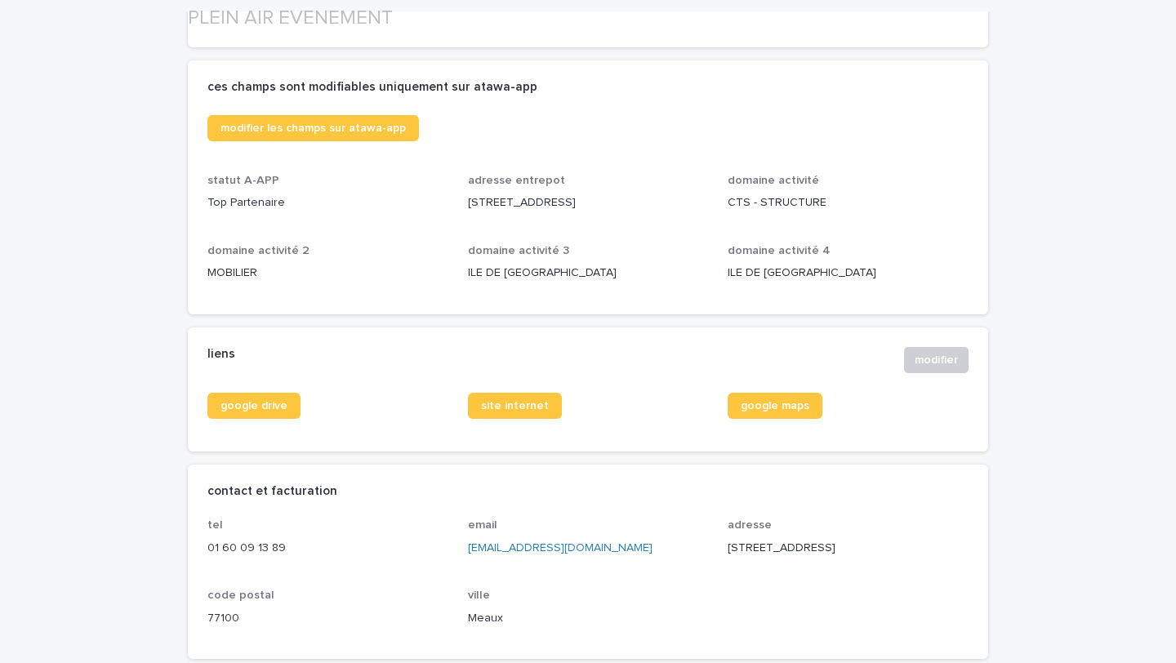
scroll to position [442, 0]
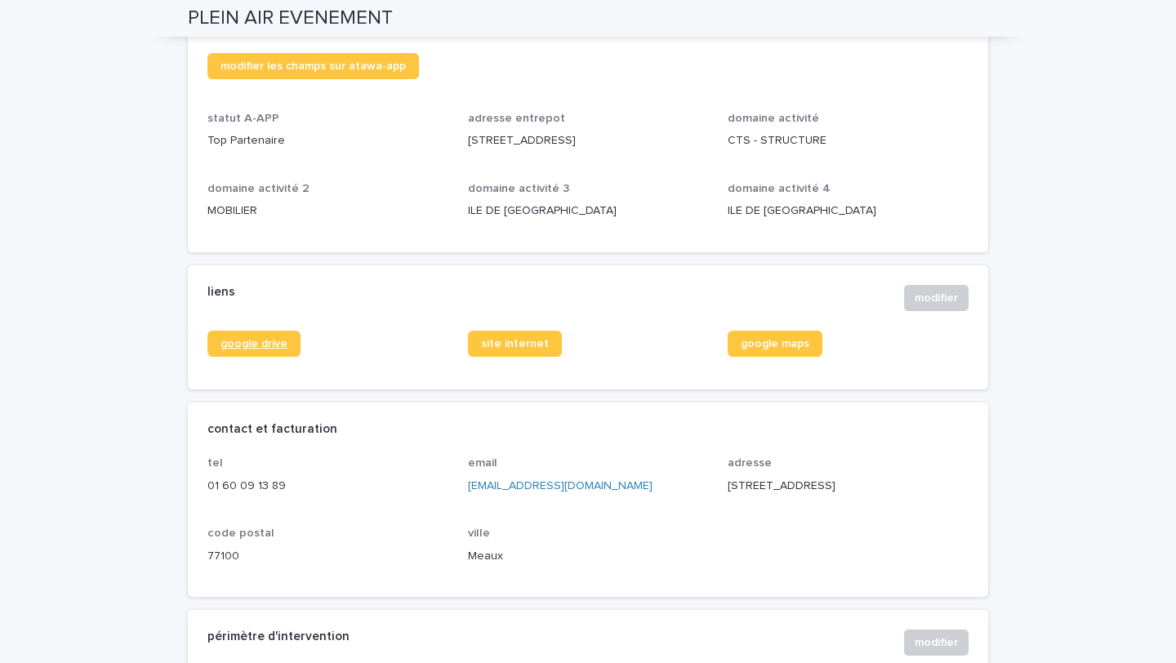
click at [274, 343] on span "google drive" at bounding box center [253, 343] width 67 height 11
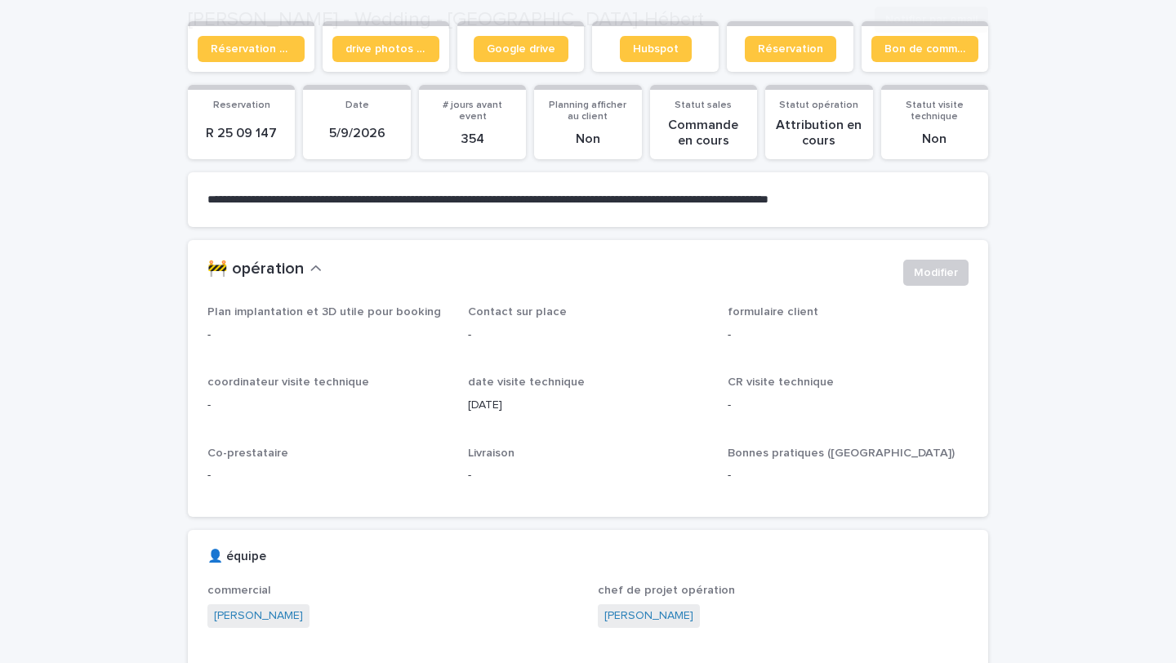
scroll to position [631, 0]
